Goal: Entertainment & Leisure: Consume media (video, audio)

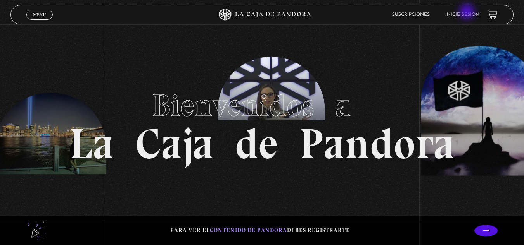
click at [467, 12] on link "Inicie sesión" at bounding box center [462, 14] width 34 height 5
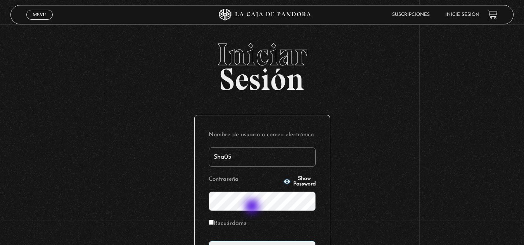
type input "Sha05"
click at [214, 222] on input "Recuérdame" at bounding box center [211, 222] width 5 height 5
checkbox input "true"
click at [293, 177] on p "Contraseña Show Password" at bounding box center [262, 193] width 107 height 38
click at [294, 179] on span "Show Password" at bounding box center [304, 181] width 22 height 11
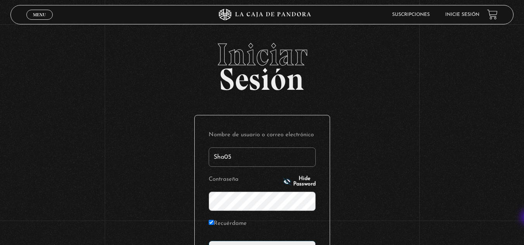
scroll to position [95, 0]
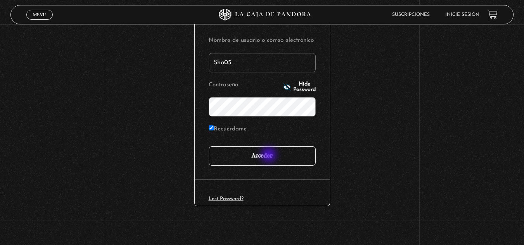
click at [269, 156] on input "Acceder" at bounding box center [262, 155] width 107 height 19
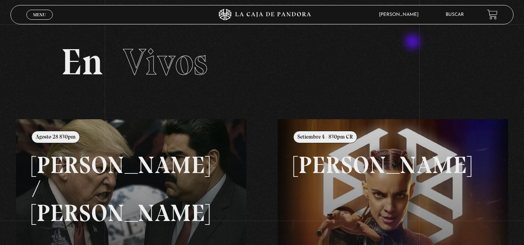
click at [413, 43] on section "En Vivos" at bounding box center [262, 71] width 524 height 95
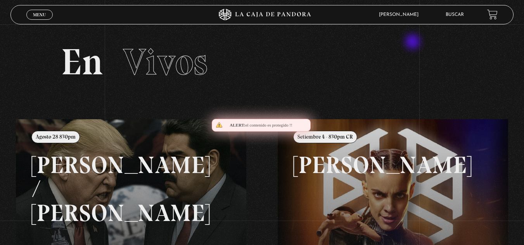
click at [413, 43] on section "En Vivos" at bounding box center [262, 71] width 524 height 95
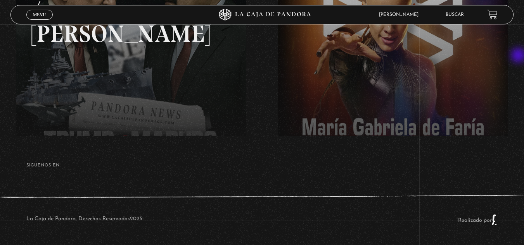
click at [519, 56] on div "Menu Cerrar Sharon Vargas Araya En vivos Pandora Centinelas Mi cuenta Salir Bus…" at bounding box center [262, 45] width 524 height 400
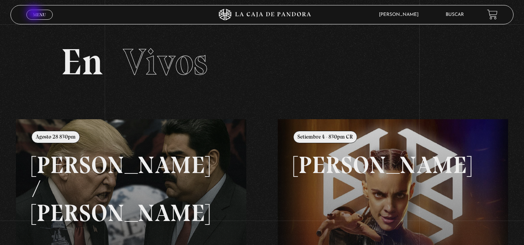
click at [34, 14] on span "Menu" at bounding box center [39, 14] width 13 height 5
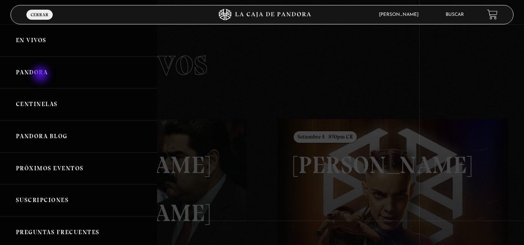
click at [41, 75] on link "Pandora" at bounding box center [78, 73] width 157 height 32
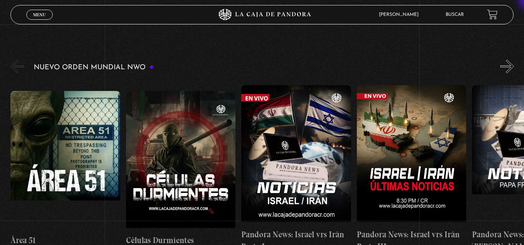
scroll to position [93, 0]
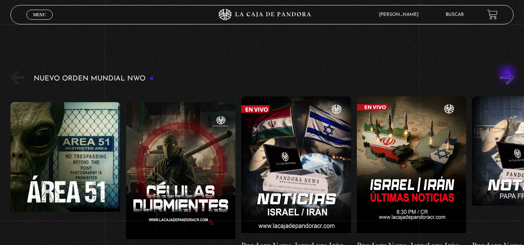
click at [508, 75] on button "»" at bounding box center [507, 78] width 14 height 14
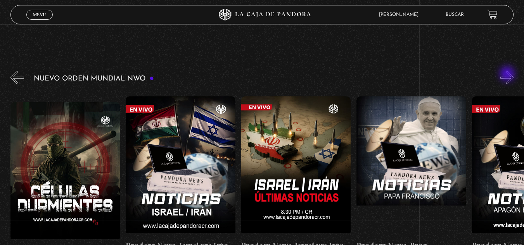
click at [508, 75] on button "»" at bounding box center [507, 78] width 14 height 14
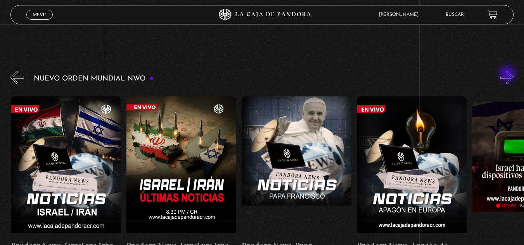
scroll to position [0, 231]
click at [508, 75] on button "»" at bounding box center [507, 78] width 14 height 14
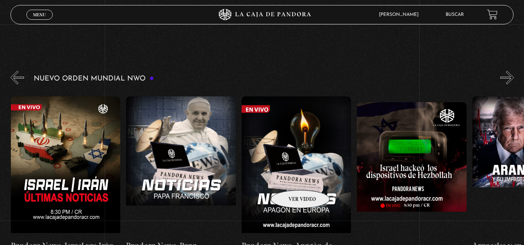
scroll to position [0, 346]
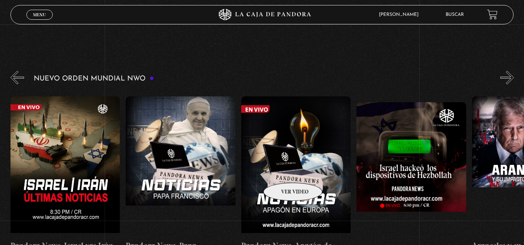
click at [283, 171] on figure at bounding box center [296, 167] width 110 height 140
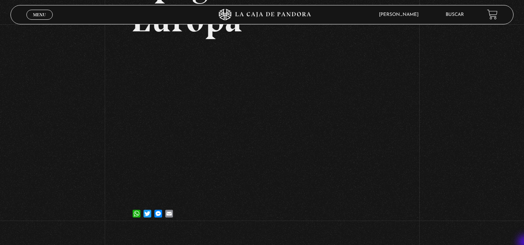
scroll to position [165, 0]
